Goal: Go to known website: Go to known website

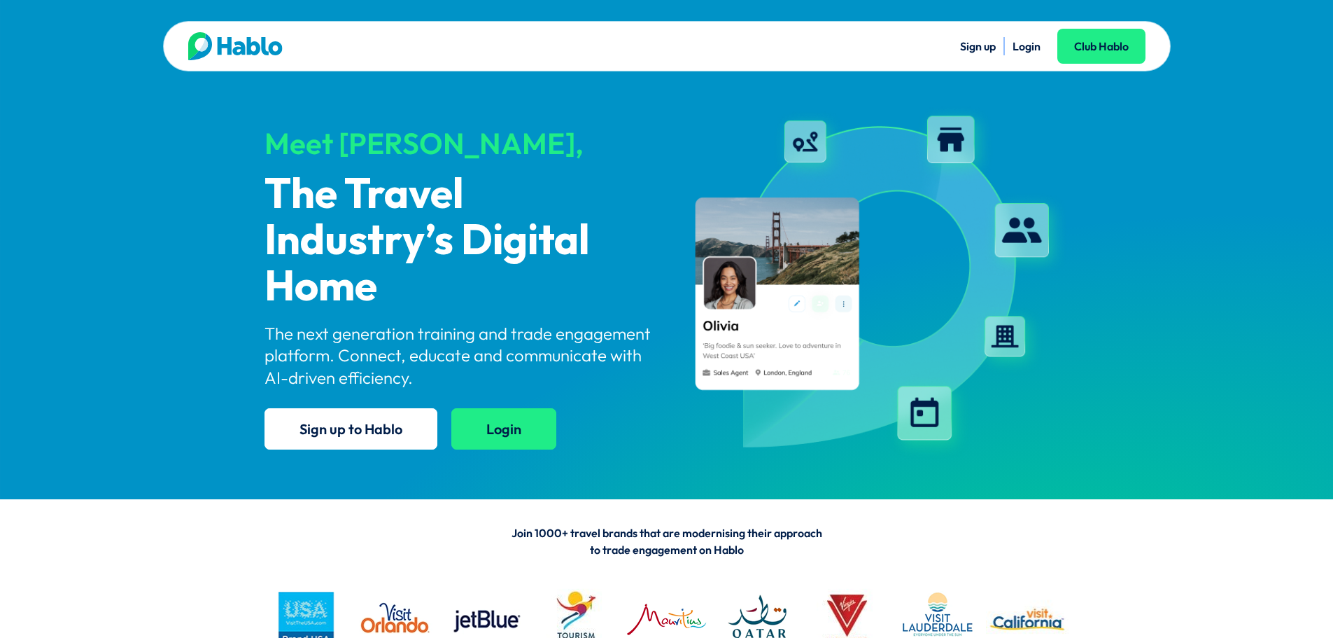
click at [516, 440] on link "Login" at bounding box center [503, 428] width 105 height 41
click at [518, 431] on link "Login" at bounding box center [503, 428] width 105 height 41
click at [504, 440] on link "Login" at bounding box center [503, 428] width 105 height 41
click at [505, 433] on link "Login" at bounding box center [503, 428] width 105 height 41
click at [498, 438] on link "Login" at bounding box center [503, 428] width 105 height 41
